Goal: Information Seeking & Learning: Understand process/instructions

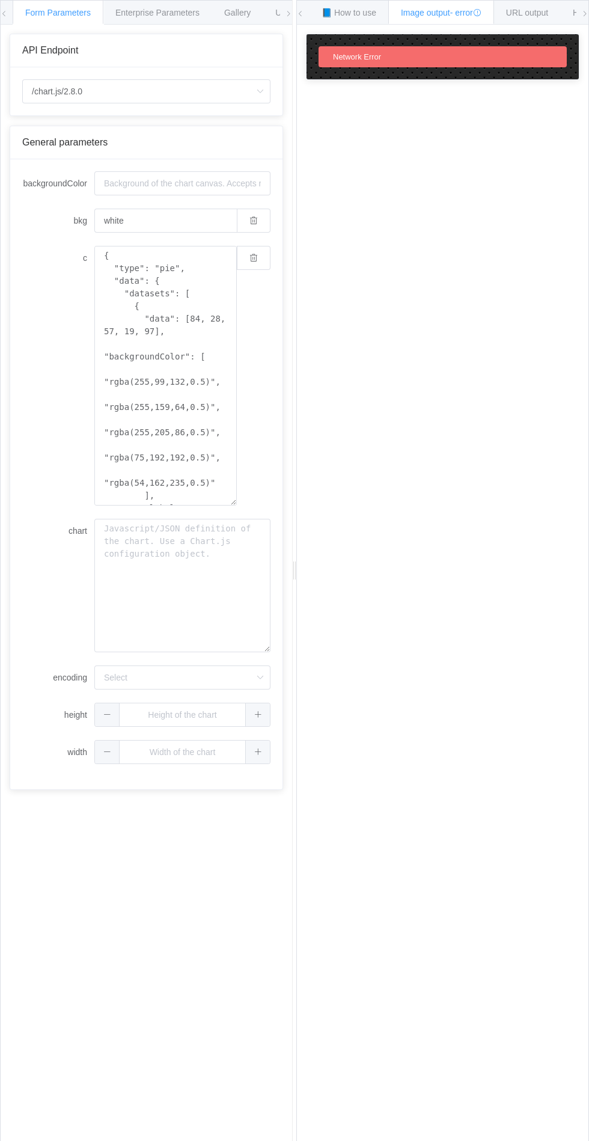
click at [162, 17] on span "Enterprise Parameters" at bounding box center [157, 13] width 84 height 10
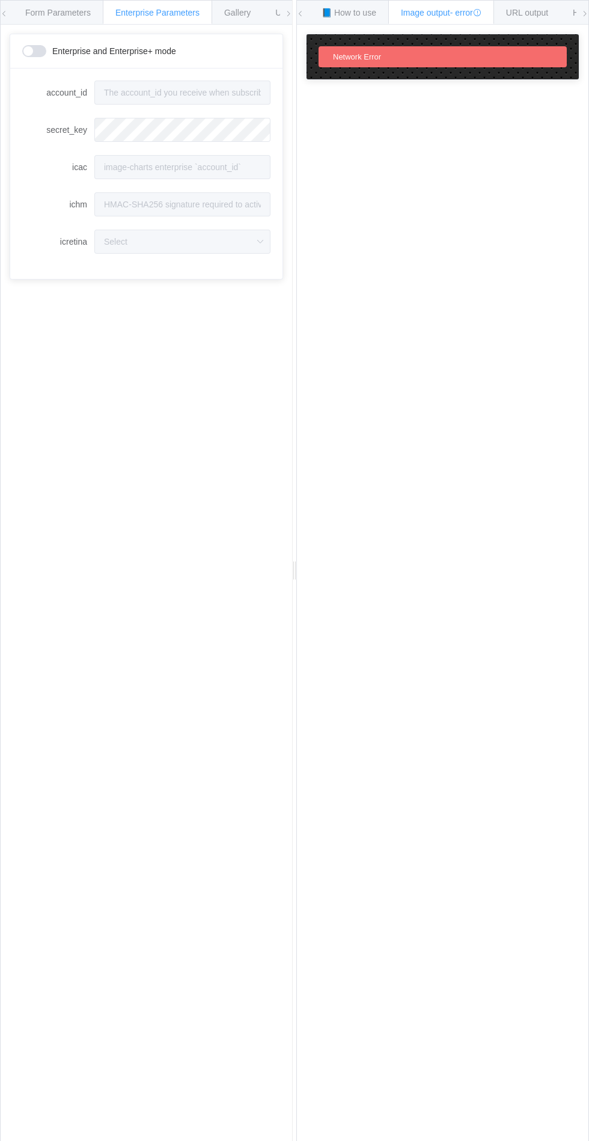
click at [259, 8] on div "Gallery" at bounding box center [238, 12] width 52 height 24
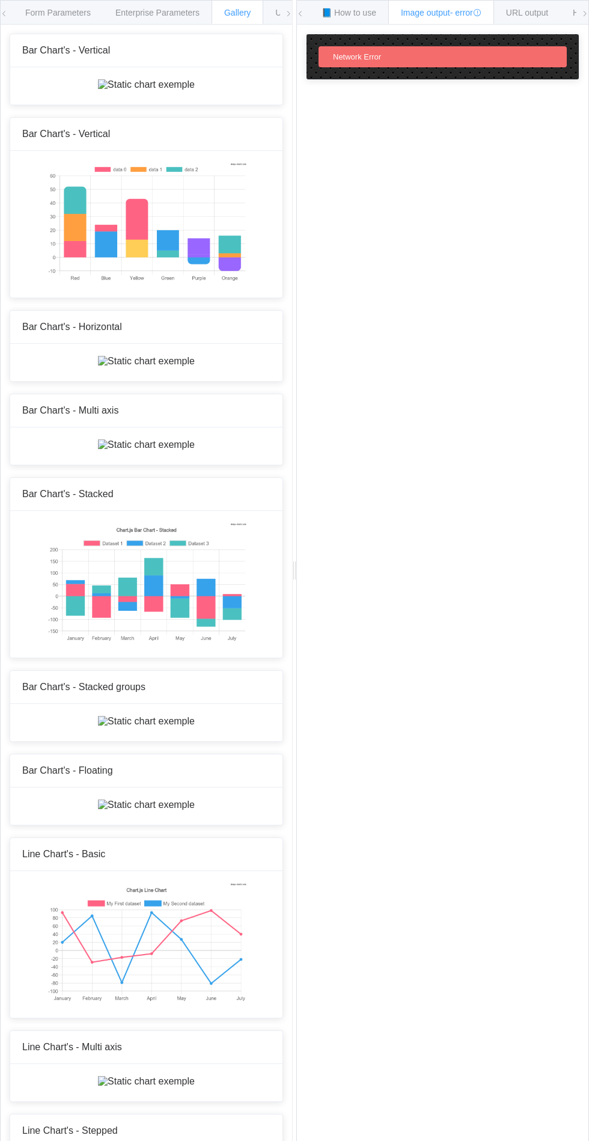
click at [357, 16] on span "📘 How to use" at bounding box center [349, 13] width 55 height 10
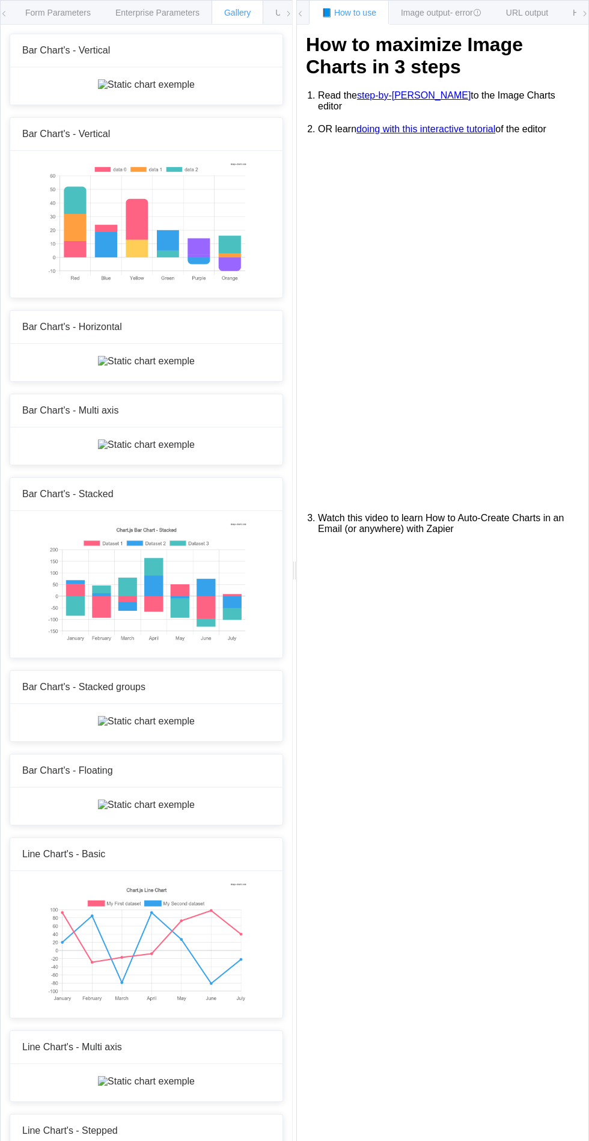
click at [537, 12] on span "URL output" at bounding box center [527, 13] width 42 height 10
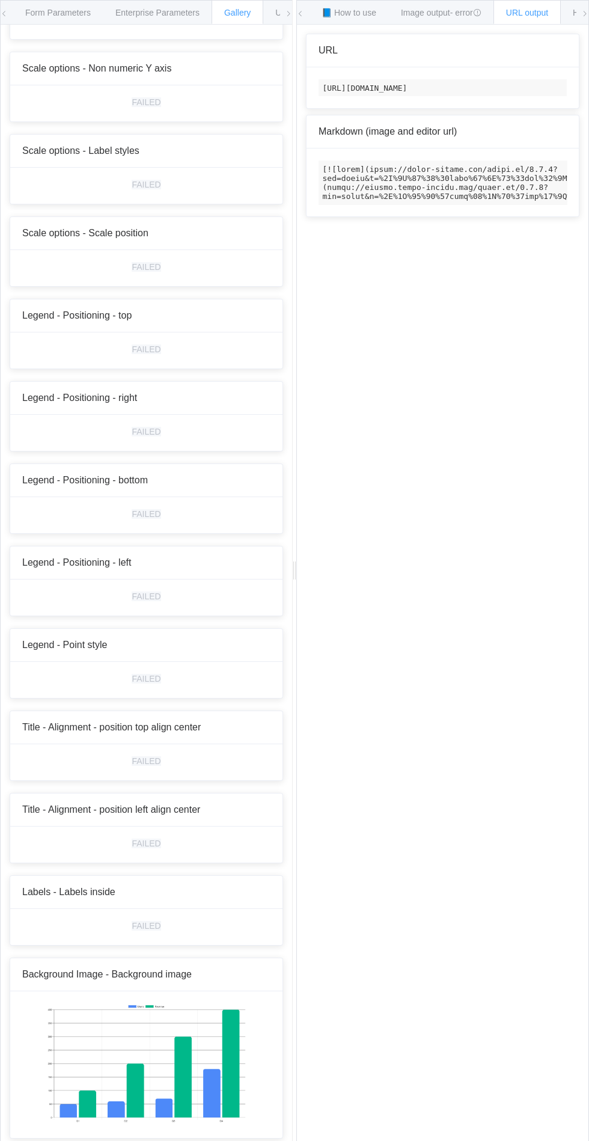
scroll to position [4469, 0]
